Goal: Task Accomplishment & Management: Use online tool/utility

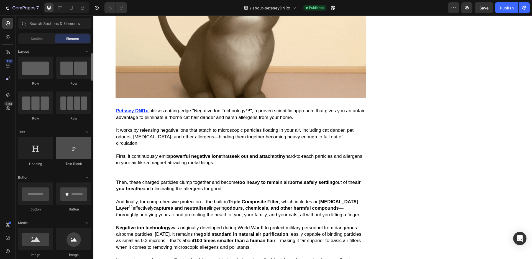
scroll to position [30, 0]
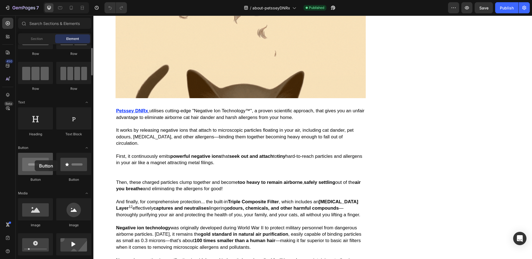
click at [34, 160] on div at bounding box center [35, 164] width 35 height 22
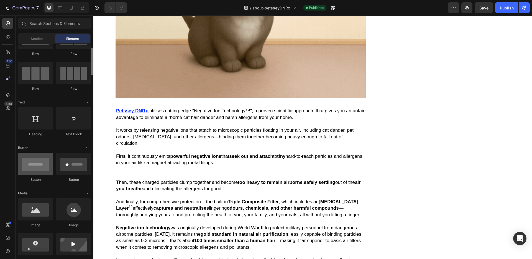
scroll to position [71, 0]
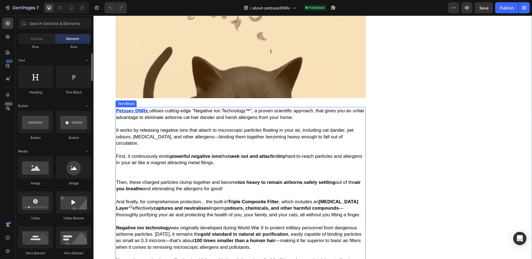
click at [232, 178] on p "First, it continuously emits powerful negative ions that seek out and attach to…" at bounding box center [240, 163] width 249 height 32
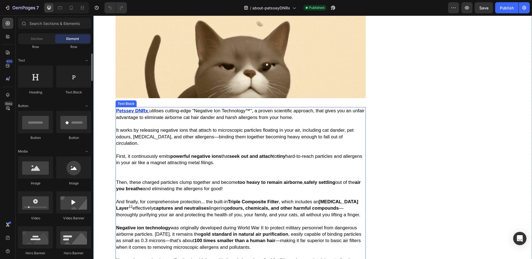
click at [237, 163] on p "First, it continuously emits powerful negative ions that seek out and attach to…" at bounding box center [240, 163] width 249 height 32
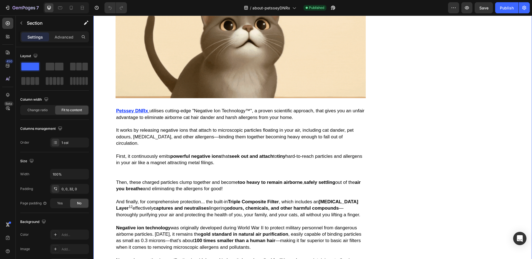
scroll to position [1886, 0]
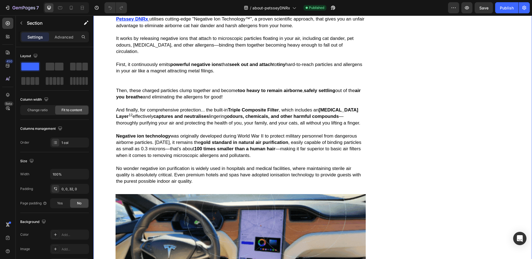
click at [221, 120] on span "And finally, for comprehensive protection... the built-in Triple Composite Filt…" at bounding box center [238, 116] width 244 height 18
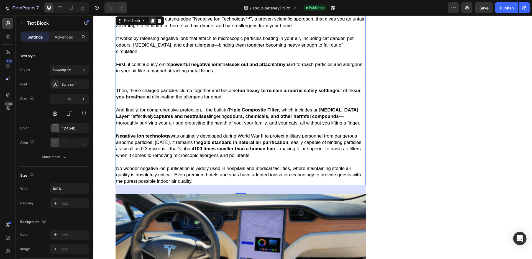
click at [153, 23] on icon at bounding box center [152, 21] width 3 height 4
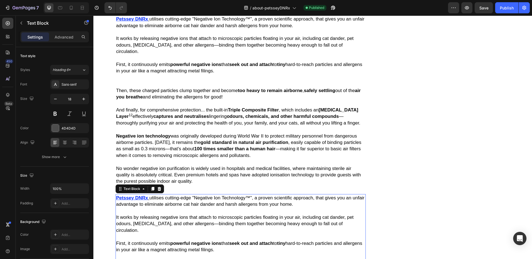
scroll to position [2049, 0]
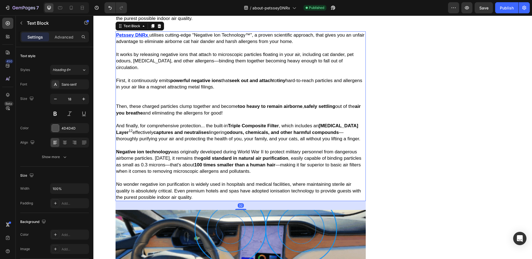
click at [184, 124] on span "And finally, for comprehensive protection... the built-in Triple Composite Filt…" at bounding box center [238, 132] width 244 height 18
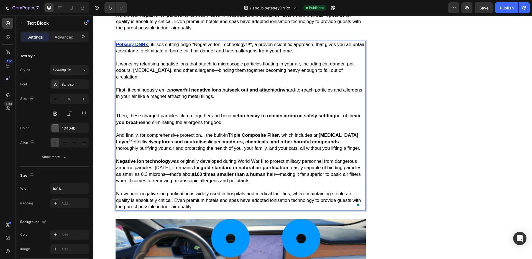
scroll to position [2038, 0]
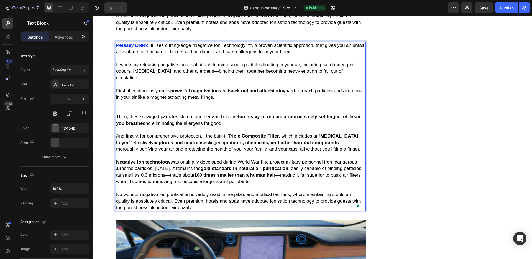
click at [231, 102] on p "First, it continuously emits powerful negative ions that seek out and attach to…" at bounding box center [240, 97] width 249 height 32
drag, startPoint x: 167, startPoint y: 99, endPoint x: 116, endPoint y: 50, distance: 70.5
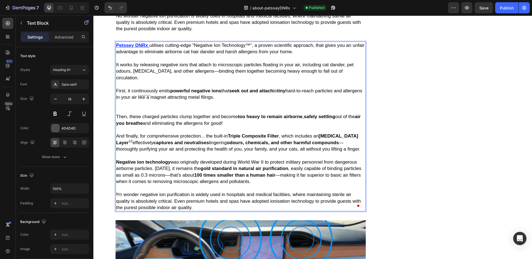
click at [116, 50] on div "Petssey DNRx utilises cutting-edge "Negative Ion Technology™", a proven scienti…" at bounding box center [241, 127] width 250 height 170
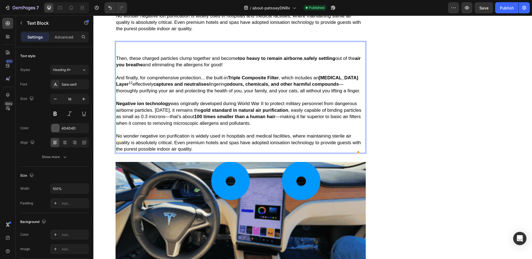
click at [119, 55] on p "⁠⁠⁠⁠⁠⁠⁠" at bounding box center [240, 48] width 249 height 13
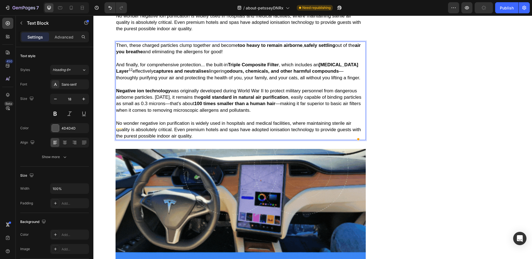
scroll to position [1887, 0]
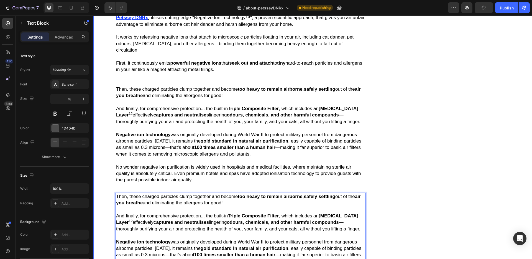
click at [194, 183] on p "No wonder negative ion purification is widely used in hospitals and medical fac…" at bounding box center [240, 170] width 249 height 26
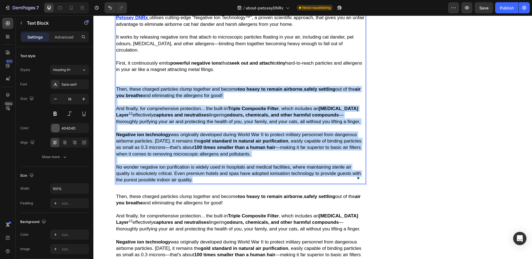
drag, startPoint x: 195, startPoint y: 183, endPoint x: 116, endPoint y: 90, distance: 121.9
click at [116, 90] on div "Petssey DNRx utilises cutting-edge "Negative Ion Technology™", a proven scienti…" at bounding box center [241, 99] width 250 height 170
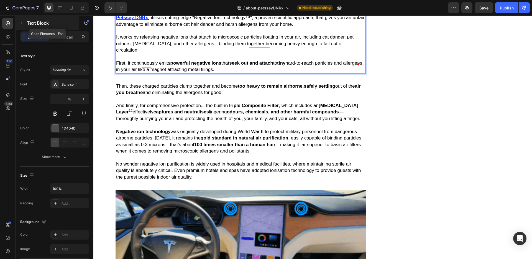
click at [17, 24] on button "button" at bounding box center [21, 23] width 9 height 9
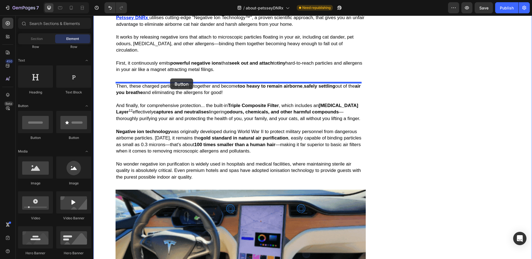
drag, startPoint x: 134, startPoint y: 140, endPoint x: 170, endPoint y: 78, distance: 71.8
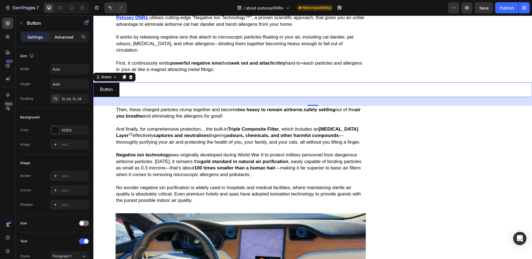
drag, startPoint x: 62, startPoint y: 34, endPoint x: 1, endPoint y: 116, distance: 102.8
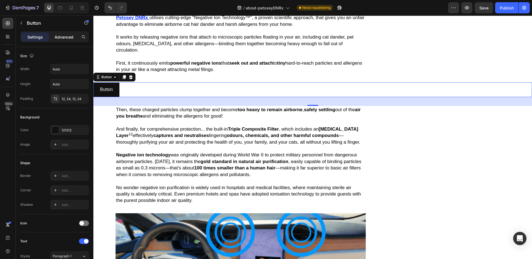
click at [62, 34] on p "Advanced" at bounding box center [64, 37] width 19 height 6
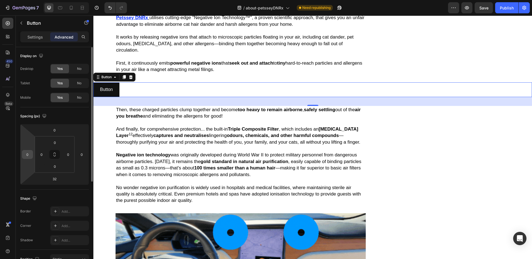
click at [31, 155] on input "0" at bounding box center [27, 154] width 8 height 8
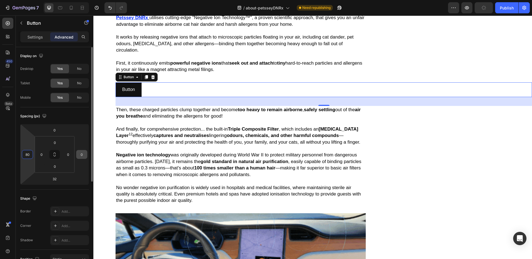
type input "80"
click at [83, 154] on input "0" at bounding box center [82, 154] width 8 height 8
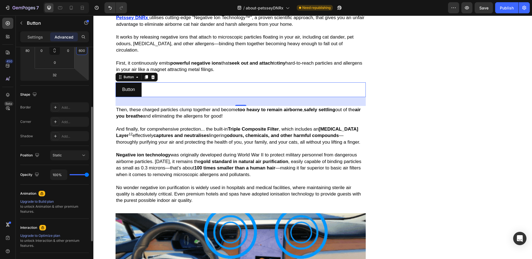
scroll to position [0, 0]
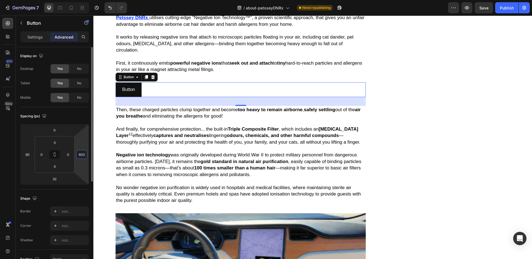
type input "600"
click at [66, 114] on div "Spacing (px)" at bounding box center [54, 116] width 69 height 9
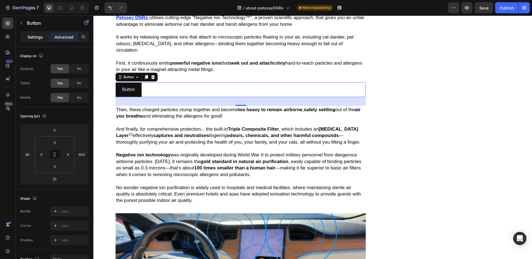
click at [39, 36] on p "Settings" at bounding box center [35, 37] width 16 height 6
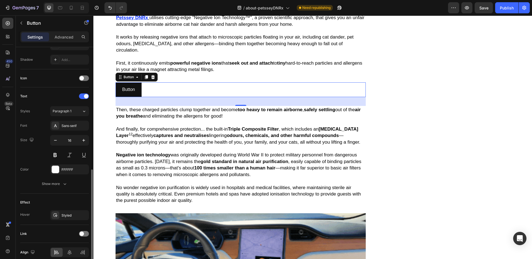
scroll to position [170, 0]
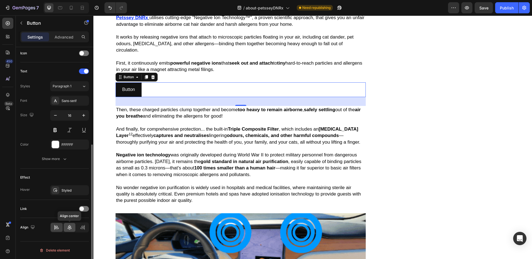
click at [69, 228] on icon at bounding box center [70, 227] width 6 height 6
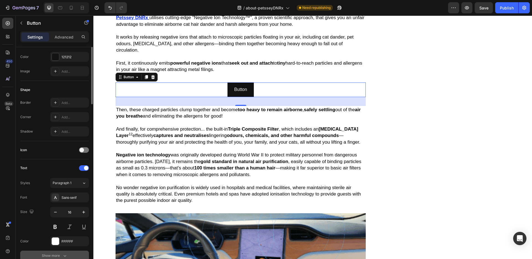
scroll to position [0, 0]
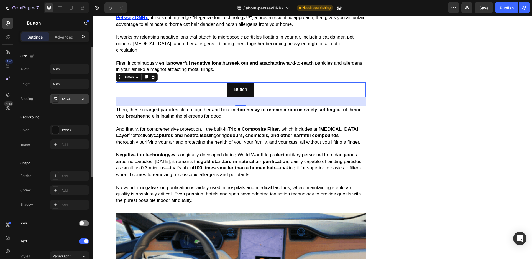
click at [65, 96] on div "12, 24, 12, 24" at bounding box center [69, 99] width 39 height 10
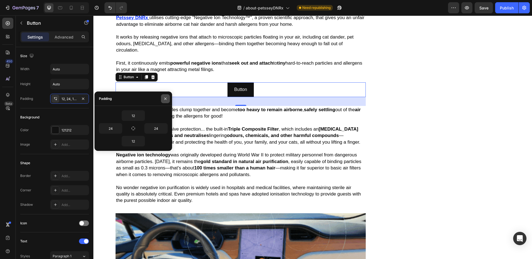
click at [167, 97] on icon "button" at bounding box center [165, 98] width 4 height 4
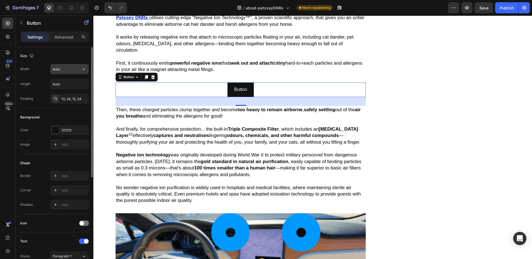
click at [65, 66] on input "Auto" at bounding box center [69, 69] width 38 height 10
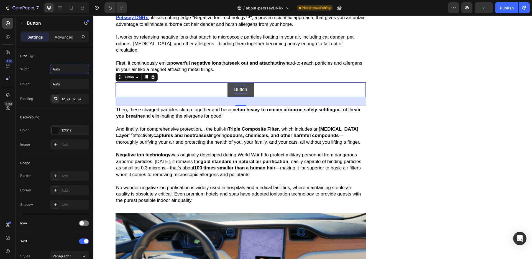
click at [240, 90] on p "Button" at bounding box center [240, 90] width 13 height 8
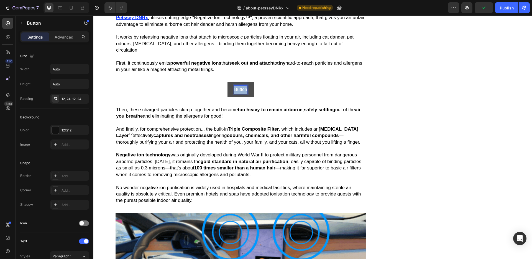
click at [240, 90] on p "Button" at bounding box center [240, 90] width 13 height 8
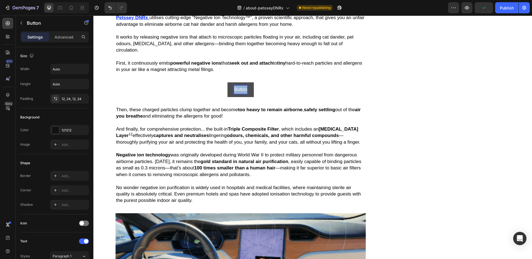
click at [240, 90] on p "Button" at bounding box center [240, 90] width 13 height 8
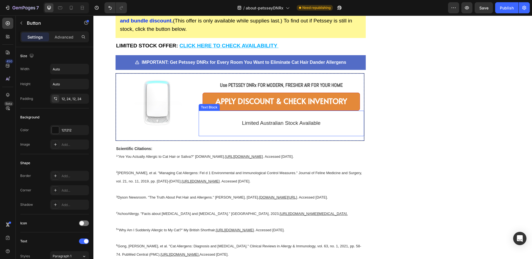
scroll to position [5602, 0]
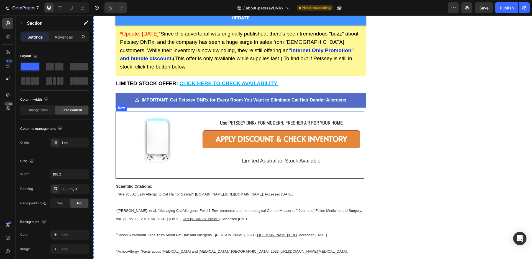
click at [181, 139] on div "Image" at bounding box center [157, 145] width 83 height 58
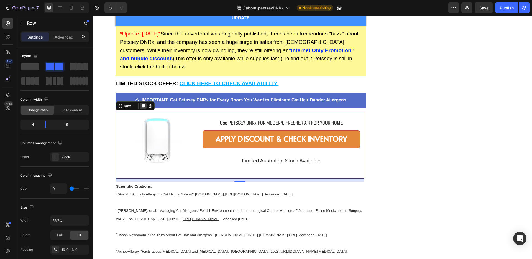
click at [144, 104] on icon at bounding box center [143, 106] width 3 height 4
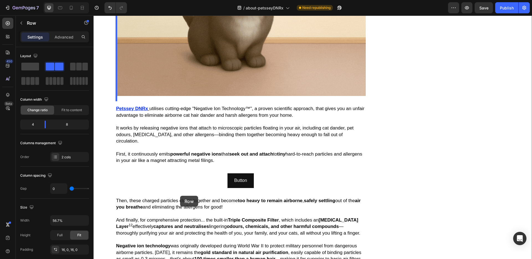
scroll to position [1765, 0]
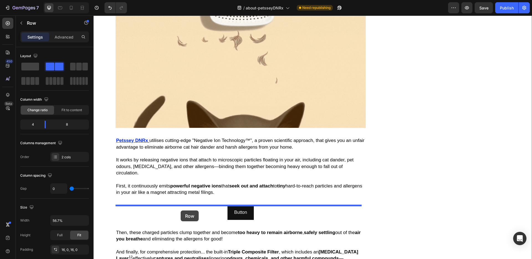
drag, startPoint x: 120, startPoint y: 148, endPoint x: 181, endPoint y: 210, distance: 87.0
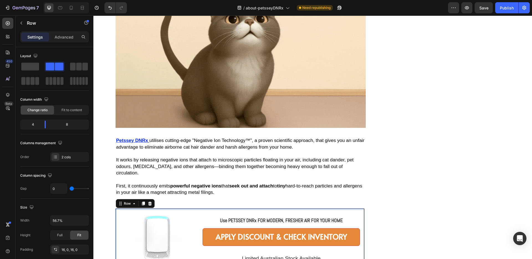
scroll to position [1875, 0]
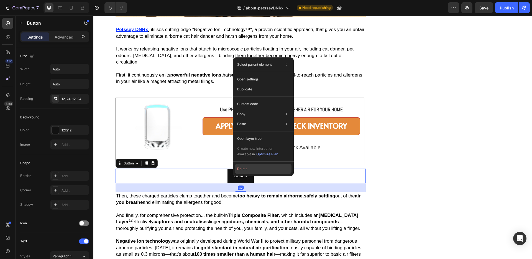
click at [242, 169] on button "Delete" at bounding box center [263, 169] width 57 height 10
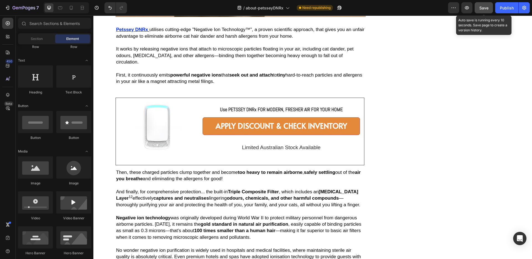
click at [478, 11] on button "Save" at bounding box center [484, 7] width 18 height 11
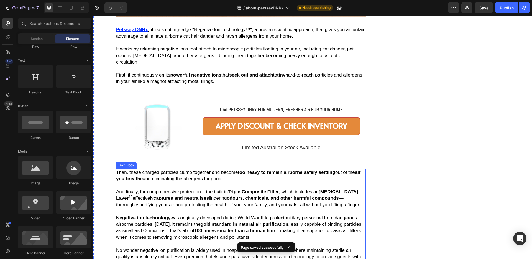
click at [201, 170] on p "Then, these charged particles clump together and become too heavy to remain air…" at bounding box center [240, 175] width 249 height 13
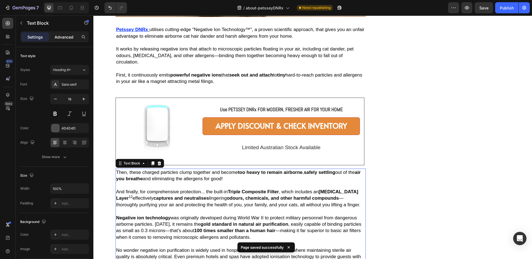
click at [72, 35] on p "Advanced" at bounding box center [64, 37] width 19 height 6
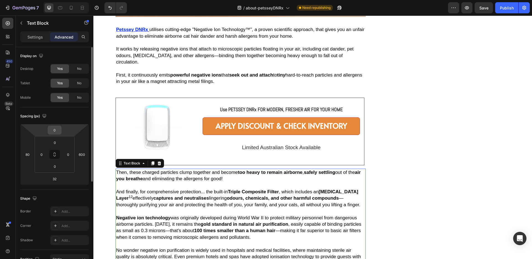
click at [55, 131] on input "0" at bounding box center [54, 130] width 11 height 8
type input "24"
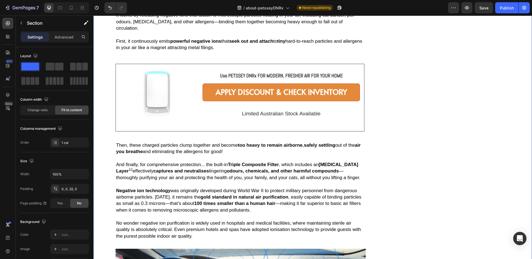
scroll to position [1960, 0]
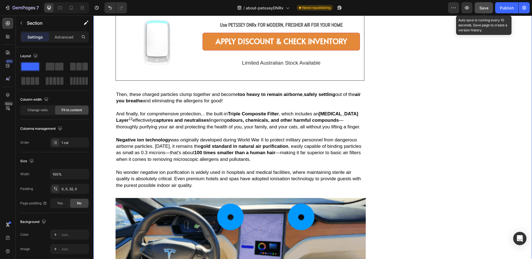
click at [488, 8] on span "Save" at bounding box center [483, 8] width 9 height 5
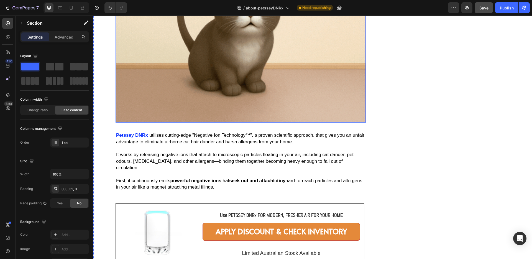
scroll to position [1829, 0]
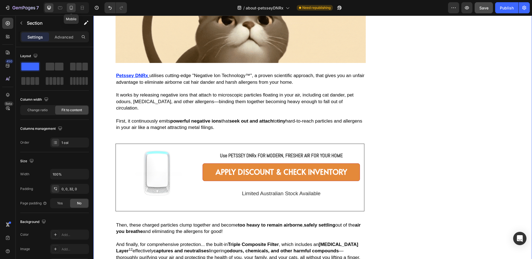
click at [73, 9] on icon at bounding box center [71, 8] width 6 height 6
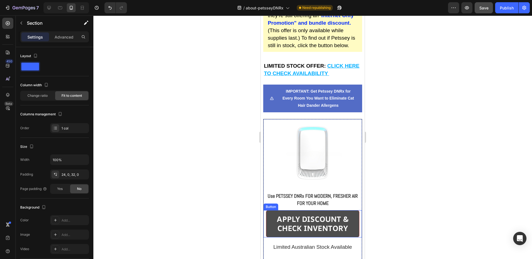
scroll to position [5371, 0]
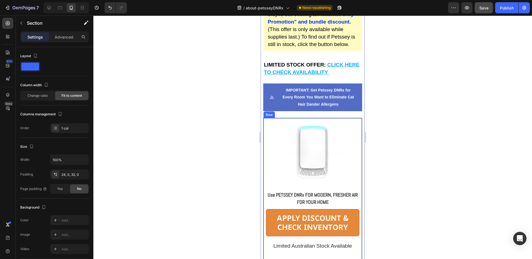
click at [354, 118] on div "Image Use PETSSEY DNRx FOR MODERN, FRESHER AIR FOR YOUR HOME Text Block APPLY D…" at bounding box center [312, 189] width 99 height 143
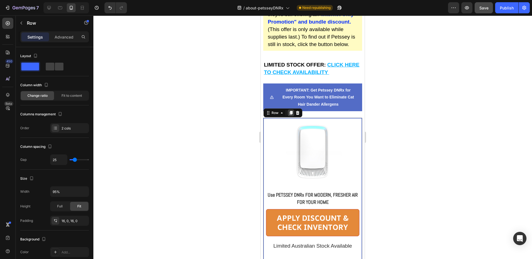
click at [290, 111] on icon at bounding box center [291, 113] width 3 height 4
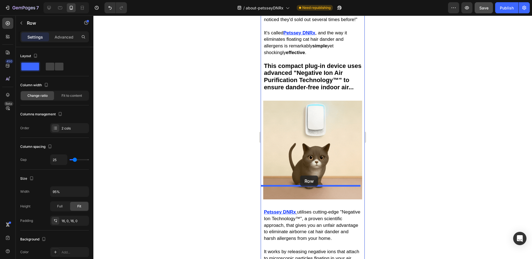
scroll to position [1761, 0]
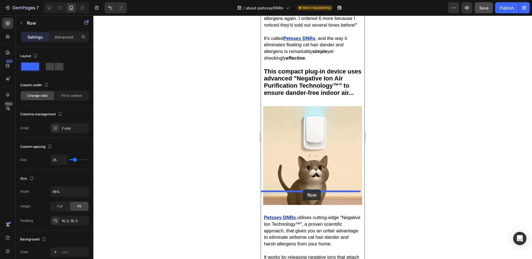
drag, startPoint x: 270, startPoint y: 151, endPoint x: 303, endPoint y: 189, distance: 50.7
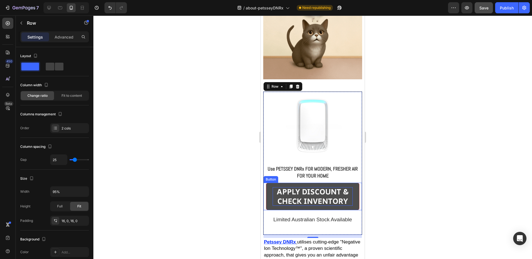
scroll to position [1943, 0]
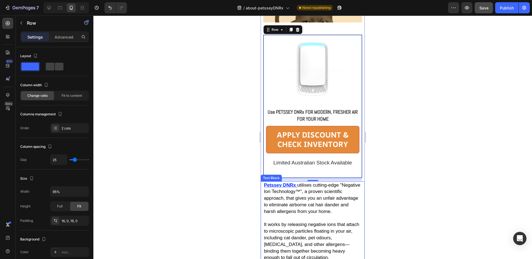
click at [310, 215] on p "It works by releasing negative ions that attach to microscopic particles floati…" at bounding box center [313, 238] width 98 height 46
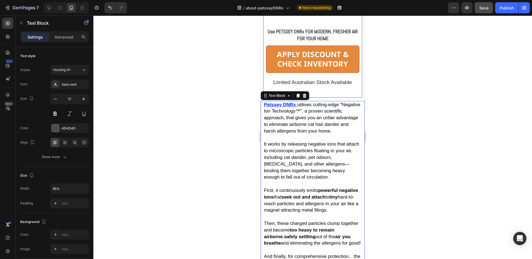
scroll to position [2056, 0]
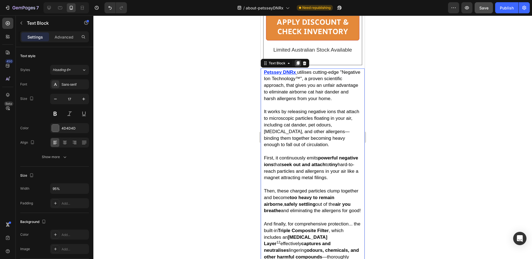
click at [298, 61] on icon at bounding box center [297, 63] width 3 height 4
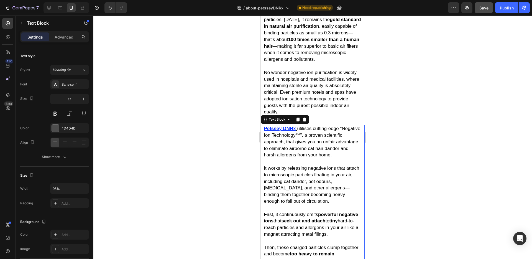
scroll to position [2397, 0]
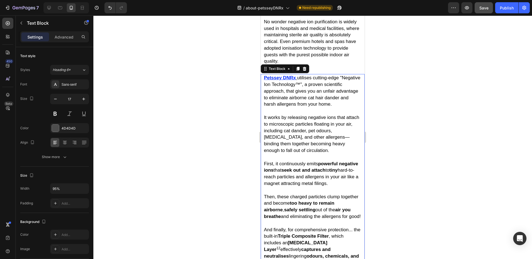
click at [303, 115] on span "It works by releasing negative ions that attach to microscopic particles floati…" at bounding box center [311, 134] width 95 height 38
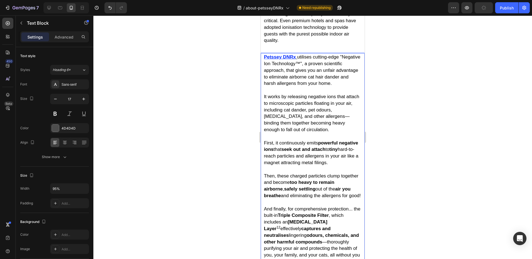
click at [308, 111] on p "It works by releasing negative ions that attach to microscopic particles floati…" at bounding box center [313, 110] width 98 height 46
drag, startPoint x: 309, startPoint y: 116, endPoint x: 263, endPoint y: 42, distance: 87.1
click at [263, 53] on div "Petssey DNRx utilises cutting-edge "Negative Ion Technology™", a proven scienti…" at bounding box center [312, 221] width 99 height 337
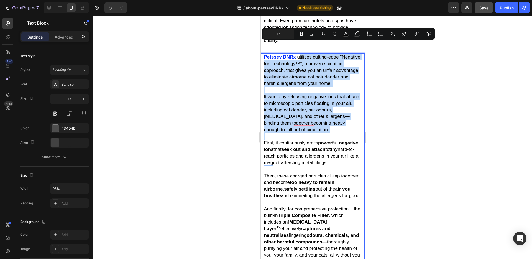
click at [299, 54] on span "utilises cutting-edge "Negative Ion Technology™", a proven scientific approach,…" at bounding box center [312, 70] width 96 height 32
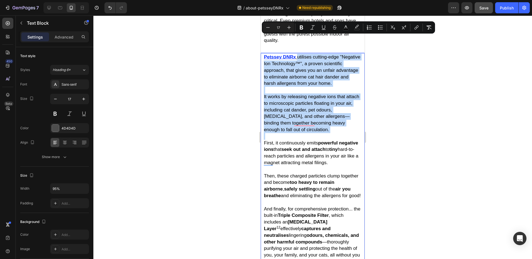
click at [297, 54] on span "utilises cutting-edge "Negative Ion Technology™", a proven scientific approach,…" at bounding box center [312, 70] width 96 height 32
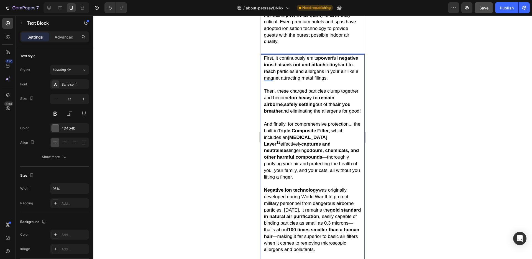
scroll to position [2309, 0]
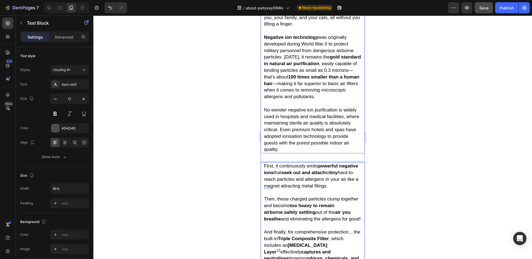
click at [303, 133] on p "No wonder negative ion purification is widely used in hospitals and medical fac…" at bounding box center [313, 126] width 98 height 53
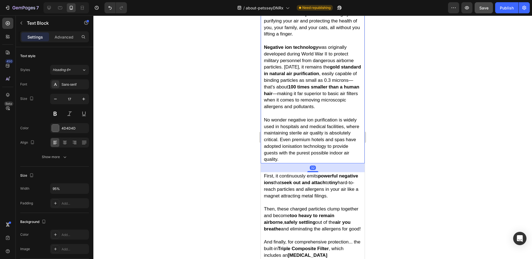
scroll to position [2282, 0]
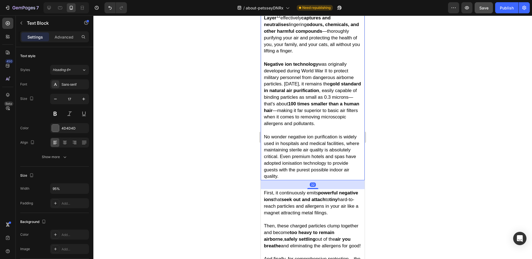
click at [302, 159] on p "No wonder negative ion purification is widely used in hospitals and medical fac…" at bounding box center [313, 153] width 98 height 53
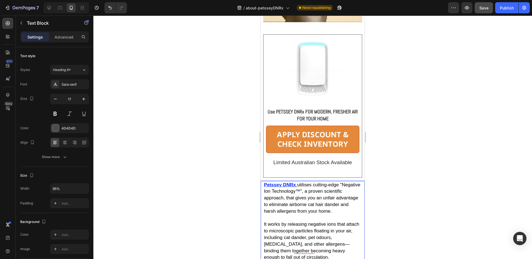
scroll to position [1993, 0]
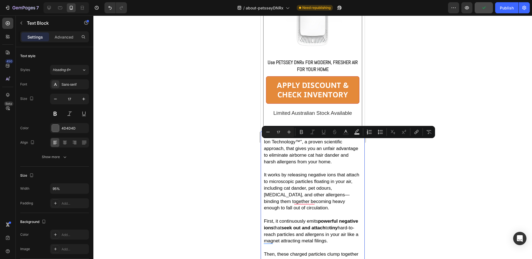
click at [266, 165] on p "It works by releasing negative ions that attach to microscopic particles floati…" at bounding box center [313, 188] width 98 height 46
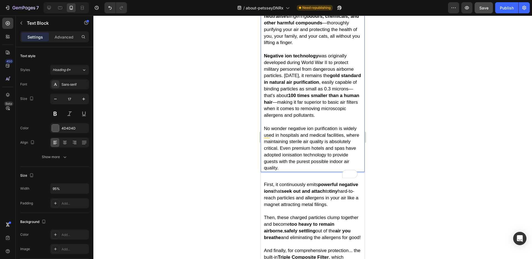
scroll to position [2290, 0]
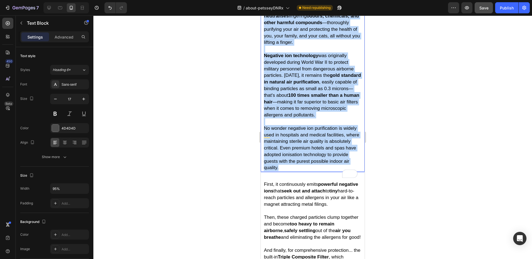
click at [301, 148] on p "No wonder negative ion purification is widely used in hospitals and medical fac…" at bounding box center [313, 144] width 98 height 53
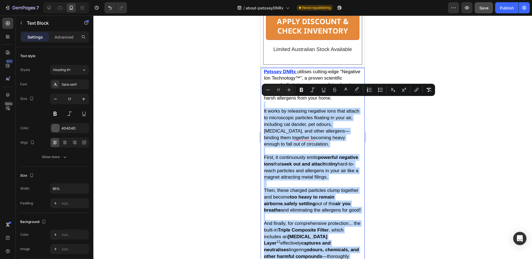
scroll to position [2042, 0]
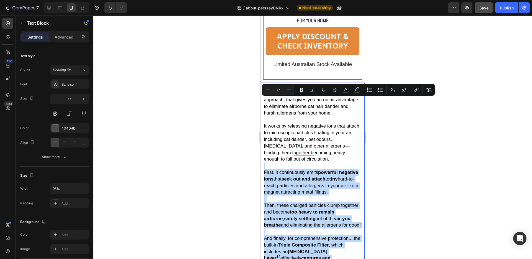
click at [267, 162] on p "First, it continuously emits powerful negative ions that seek out and attach to…" at bounding box center [313, 182] width 98 height 40
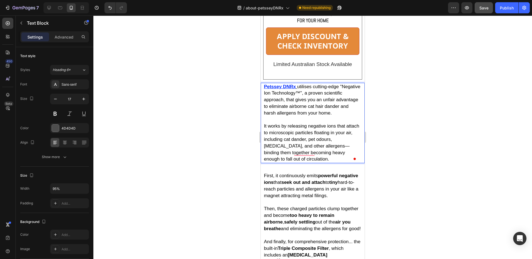
click at [342, 84] on span "utilises cutting-edge "Negative Ion Technology™", a proven scientific approach,…" at bounding box center [312, 100] width 96 height 32
click at [296, 84] on u "Rich Text Editor. Editing area: main" at bounding box center [296, 86] width 1 height 5
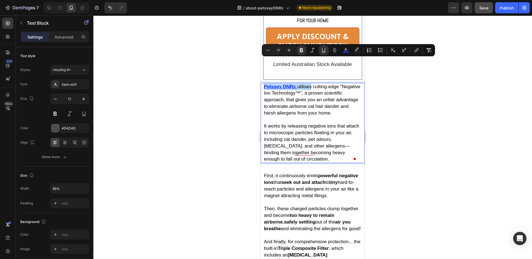
drag, startPoint x: 297, startPoint y: 62, endPoint x: 267, endPoint y: 62, distance: 29.4
click at [267, 83] on p "Petssey DNRx utilises cutting-edge "Negative Ion Technology™", a proven scienti…" at bounding box center [313, 99] width 98 height 33
click at [327, 84] on span "utilises cutting-edge "Negative Ion Technology™", a proven scientific approach,…" at bounding box center [312, 100] width 96 height 32
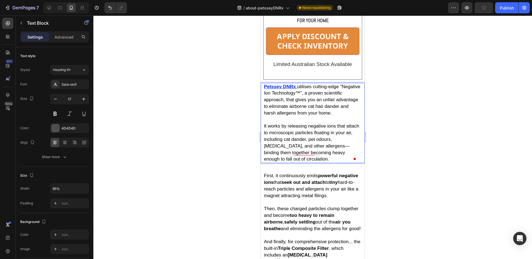
click at [292, 84] on u "Petssey DNRx" at bounding box center [280, 86] width 32 height 5
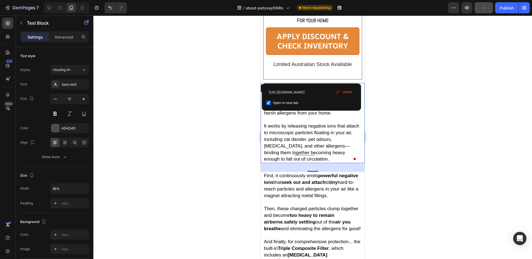
click at [352, 92] on div "Unlink" at bounding box center [343, 91] width 21 height 7
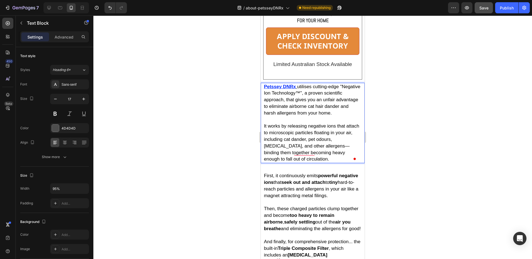
click at [297, 84] on span "utilises cutting-edge "Negative Ion Technology™", a proven scientific approach,…" at bounding box center [312, 100] width 96 height 32
drag, startPoint x: 296, startPoint y: 63, endPoint x: 263, endPoint y: 61, distance: 33.0
click at [264, 83] on p "Petssey DNRx utilises cutting-edge "Negative Ion Technology™", a proven scienti…" at bounding box center [313, 99] width 98 height 33
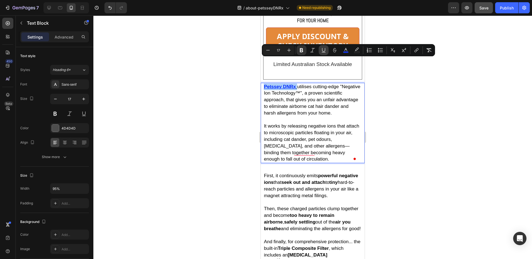
click at [326, 50] on icon "Editor contextual toolbar" at bounding box center [324, 50] width 6 height 6
click at [311, 84] on span "utilises cutting-edge "Negative Ion Technology™", a proven scientific approach,…" at bounding box center [312, 100] width 96 height 32
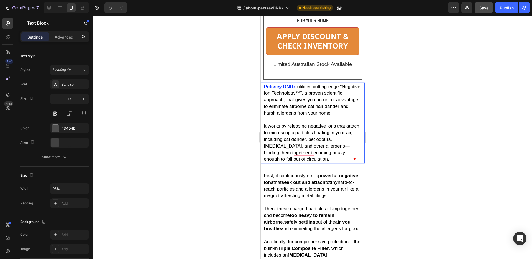
click at [309, 84] on span "utilises cutting-edge "Negative Ion Technology™", a proven scientific approach,…" at bounding box center [312, 100] width 96 height 32
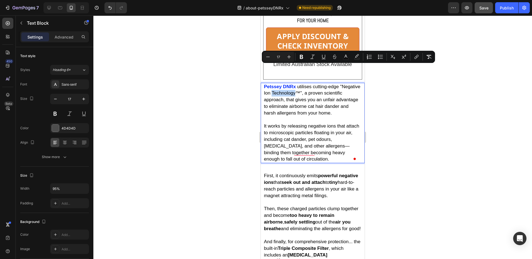
click at [293, 84] on span "utilises cutting-edge "Negative Ion Technology™", a proven scientific approach,…" at bounding box center [312, 100] width 96 height 32
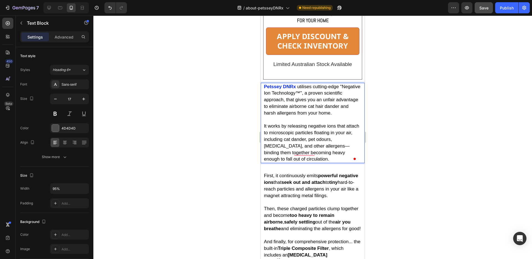
click at [286, 84] on span "utilises cutting-edge "Negative Ion Technology™", a proven scientific approach,…" at bounding box center [312, 100] width 96 height 32
drag, startPoint x: 296, startPoint y: 62, endPoint x: 265, endPoint y: 62, distance: 31.0
click at [265, 83] on p "Petssey DNRx utilises cutting-edge "Negative Ion Technology™", a proven scienti…" at bounding box center [313, 99] width 98 height 33
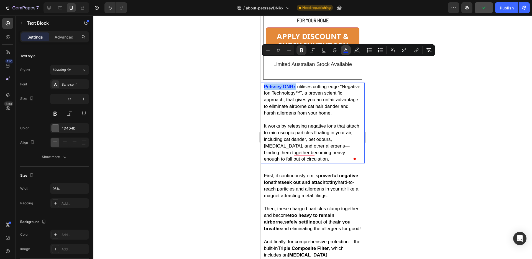
click at [344, 52] on rect "Editor contextual toolbar" at bounding box center [345, 52] width 5 height 1
type input "002AFF"
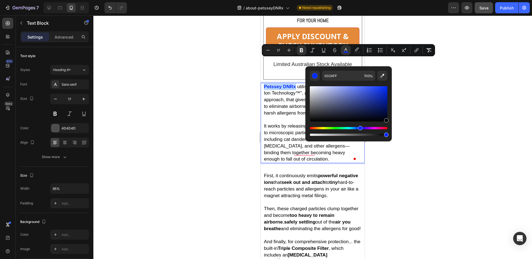
drag, startPoint x: 386, startPoint y: 89, endPoint x: 410, endPoint y: 158, distance: 72.8
click at [410, 0] on body "7 / about-petsseyDNRx Need republishing Preview Save Publish 450 Beta Sections(…" at bounding box center [266, 0] width 532 height 0
type input "000000"
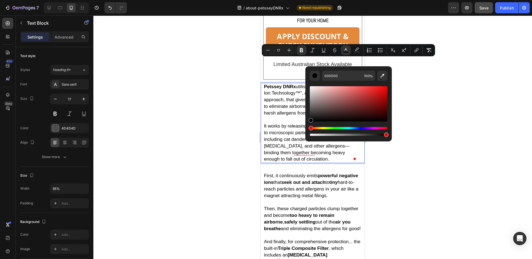
click at [277, 116] on p "It works by releasing negative ions that attach to microscopic particles floati…" at bounding box center [313, 139] width 98 height 46
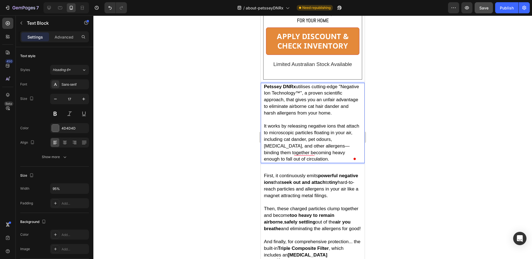
scroll to position [1979, 0]
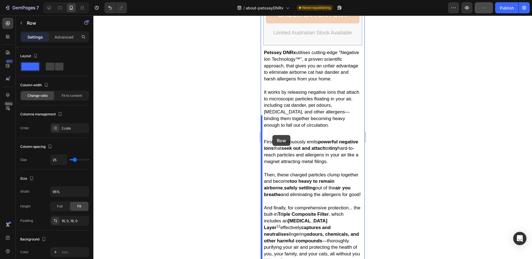
scroll to position [2081, 0]
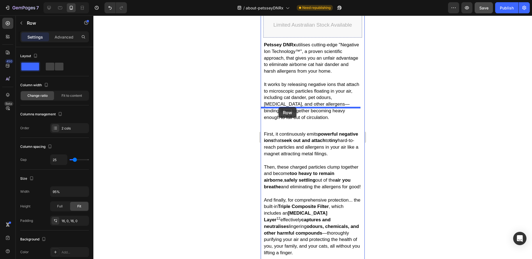
drag, startPoint x: 270, startPoint y: 148, endPoint x: 278, endPoint y: 107, distance: 42.0
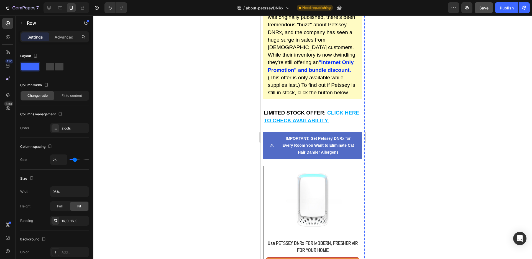
scroll to position [5704, 0]
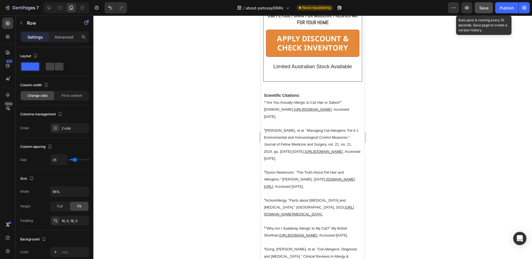
click at [487, 9] on span "Save" at bounding box center [483, 8] width 9 height 5
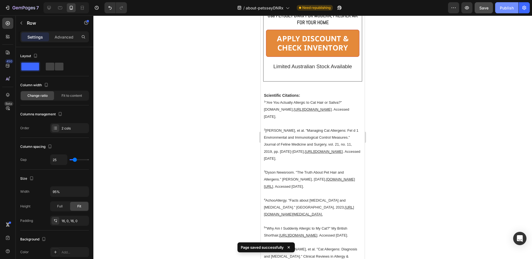
click at [506, 6] on div "Publish" at bounding box center [507, 8] width 14 height 6
